Goal: Find specific page/section: Find specific page/section

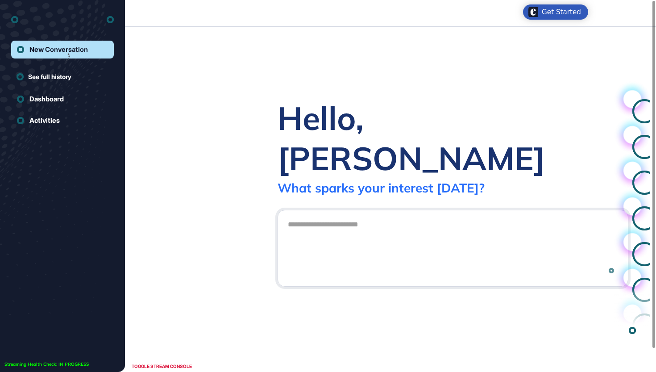
scroll to position [0, 0]
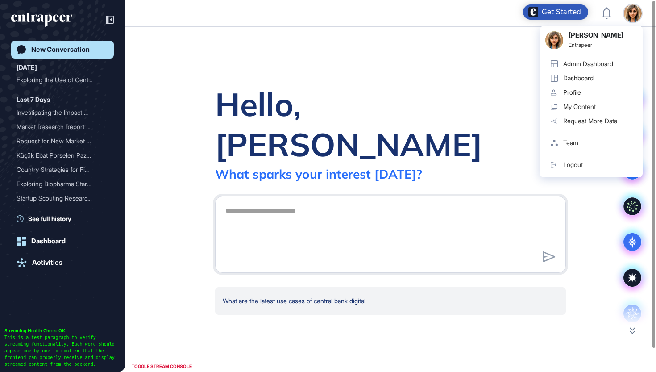
click at [607, 63] on div "Admin Dashboard" at bounding box center [588, 63] width 50 height 7
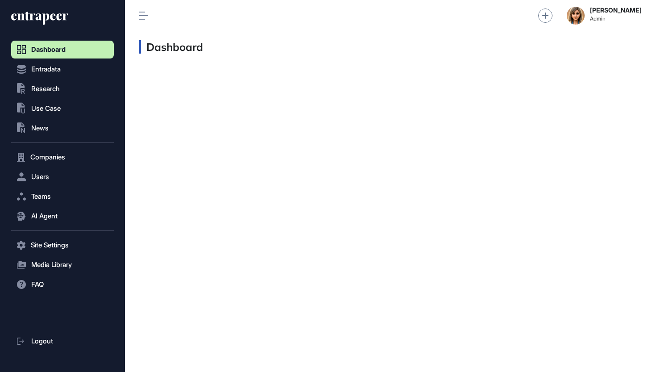
scroll to position [0, 0]
click at [60, 91] on span "Research" at bounding box center [45, 88] width 29 height 7
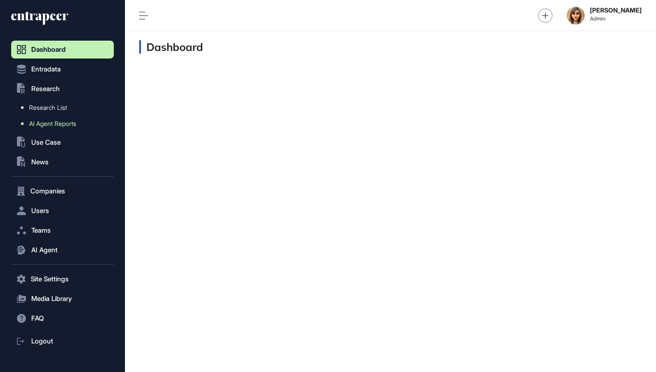
click at [54, 122] on span "AI Agent Reports" at bounding box center [52, 123] width 47 height 7
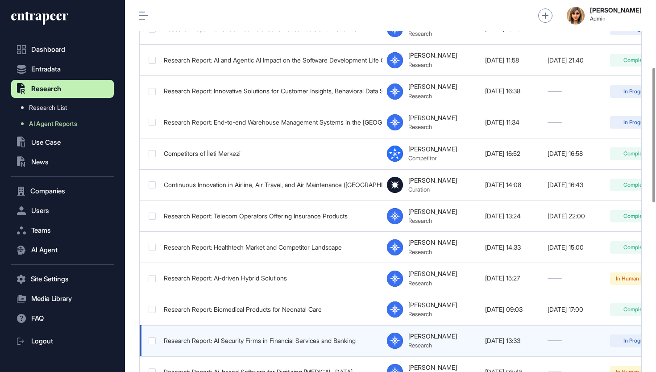
scroll to position [188, 0]
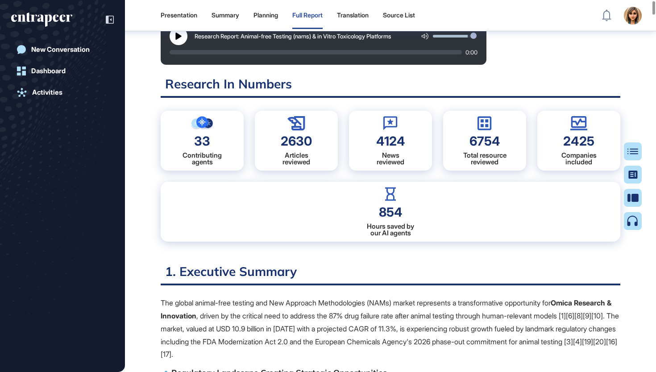
scroll to position [68, 0]
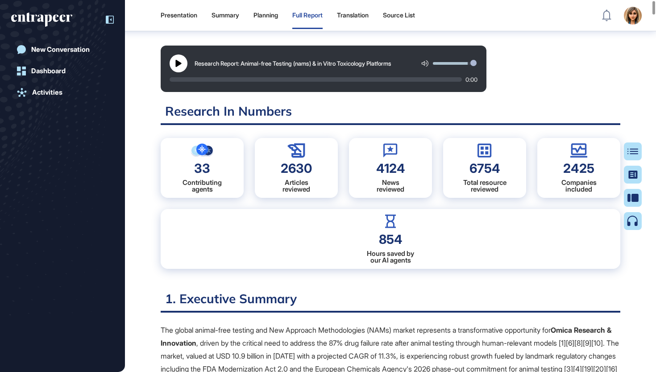
click at [112, 21] on icon at bounding box center [110, 20] width 8 height 8
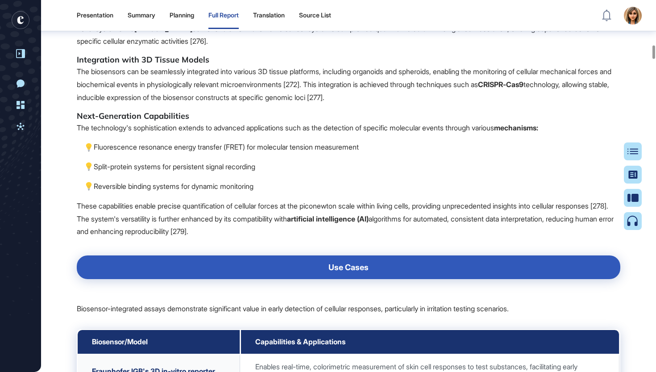
scroll to position [12374, 0]
